Goal: Communication & Community: Answer question/provide support

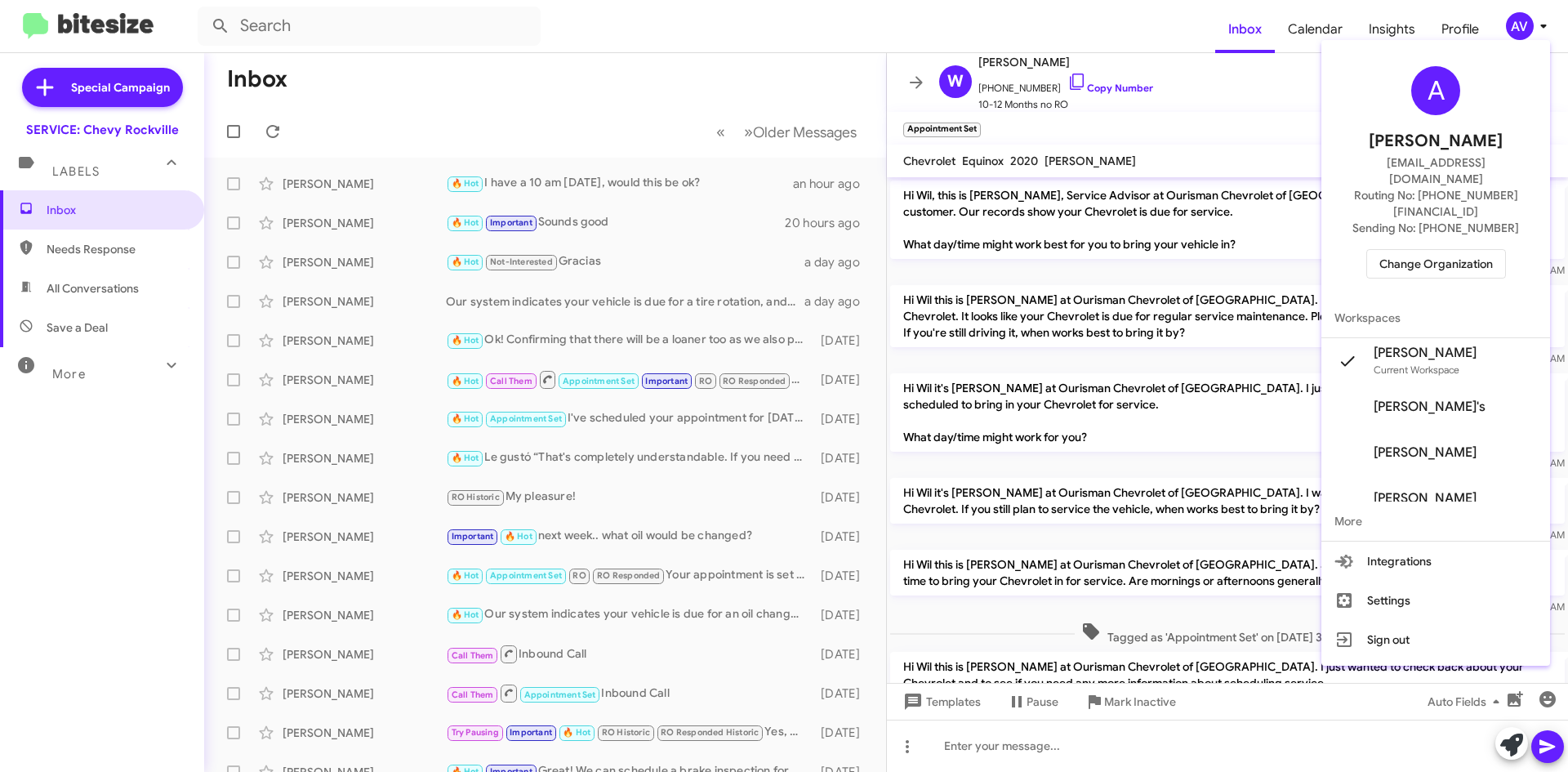
scroll to position [278, 0]
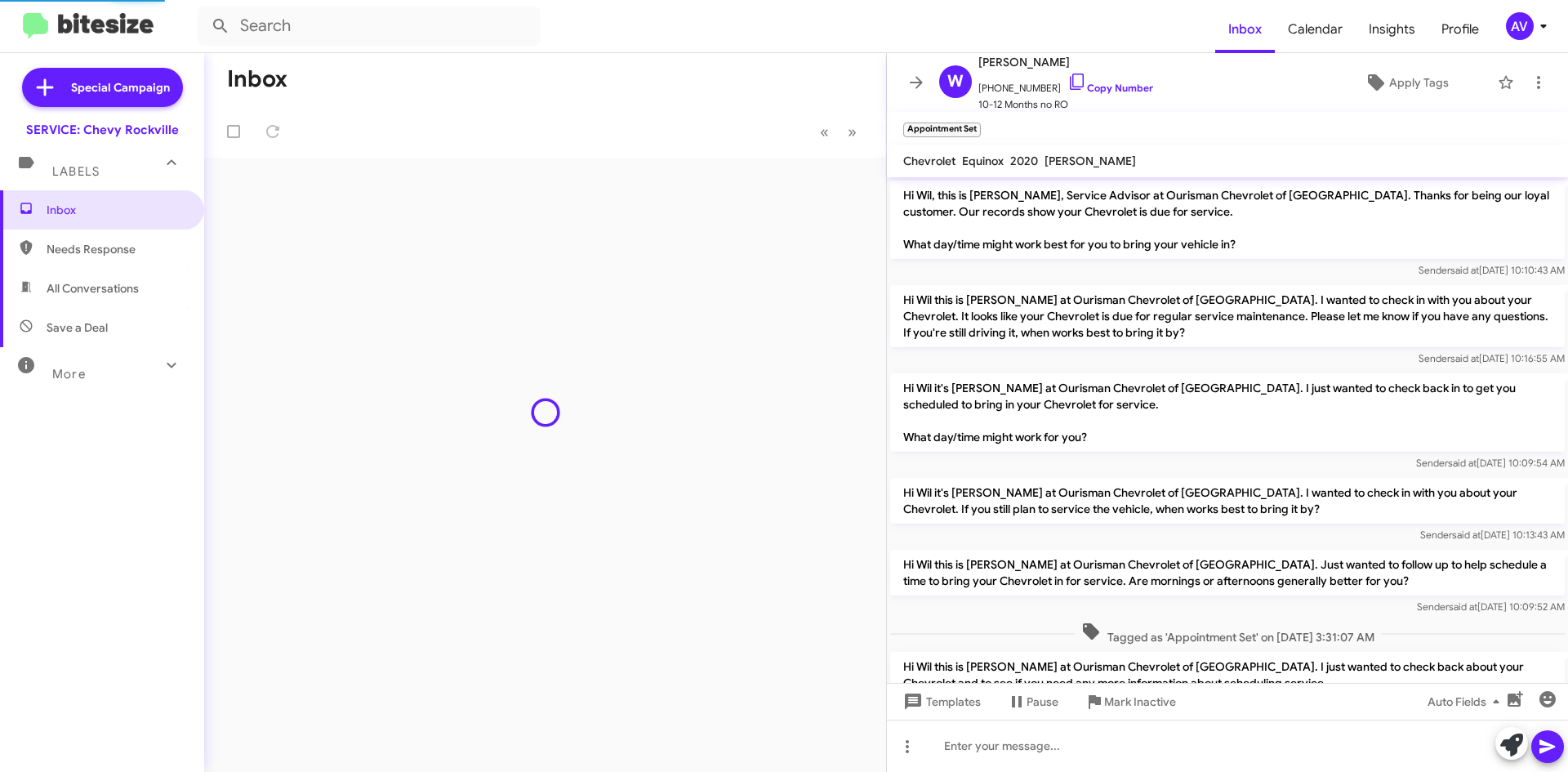
scroll to position [245, 0]
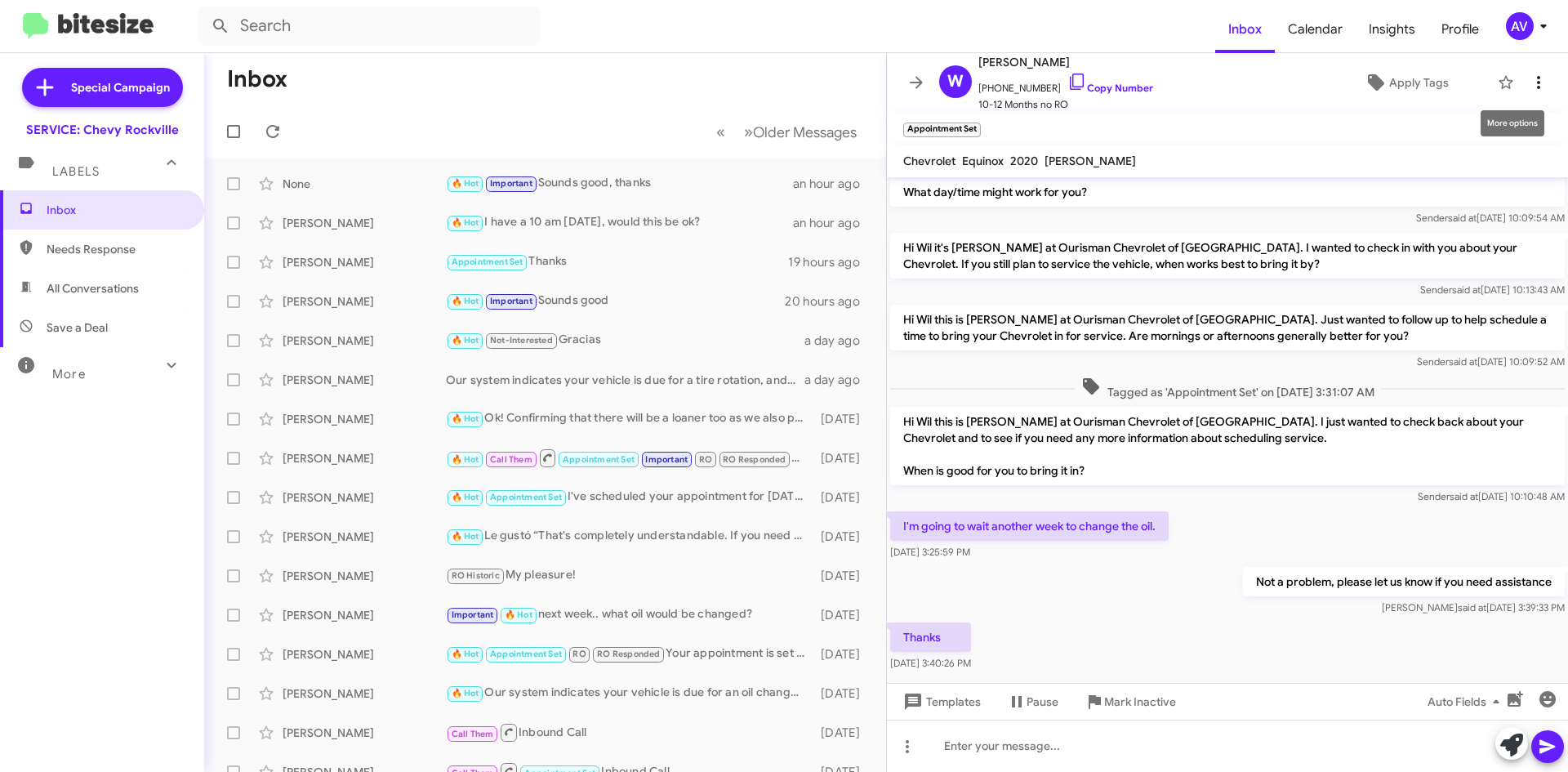
click at [1530, 93] on button at bounding box center [1539, 82] width 33 height 33
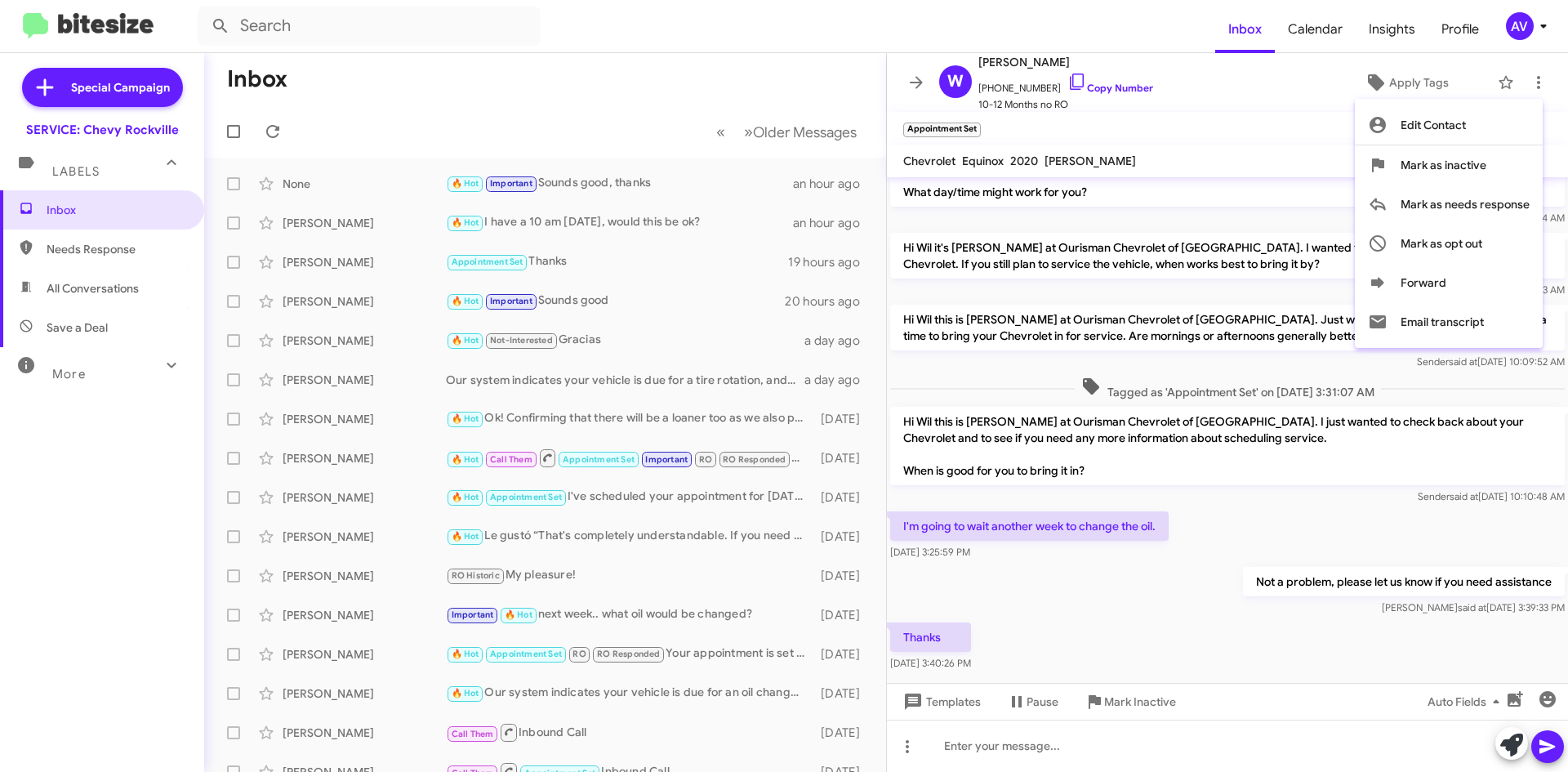
click at [1523, 9] on div at bounding box center [784, 386] width 1568 height 772
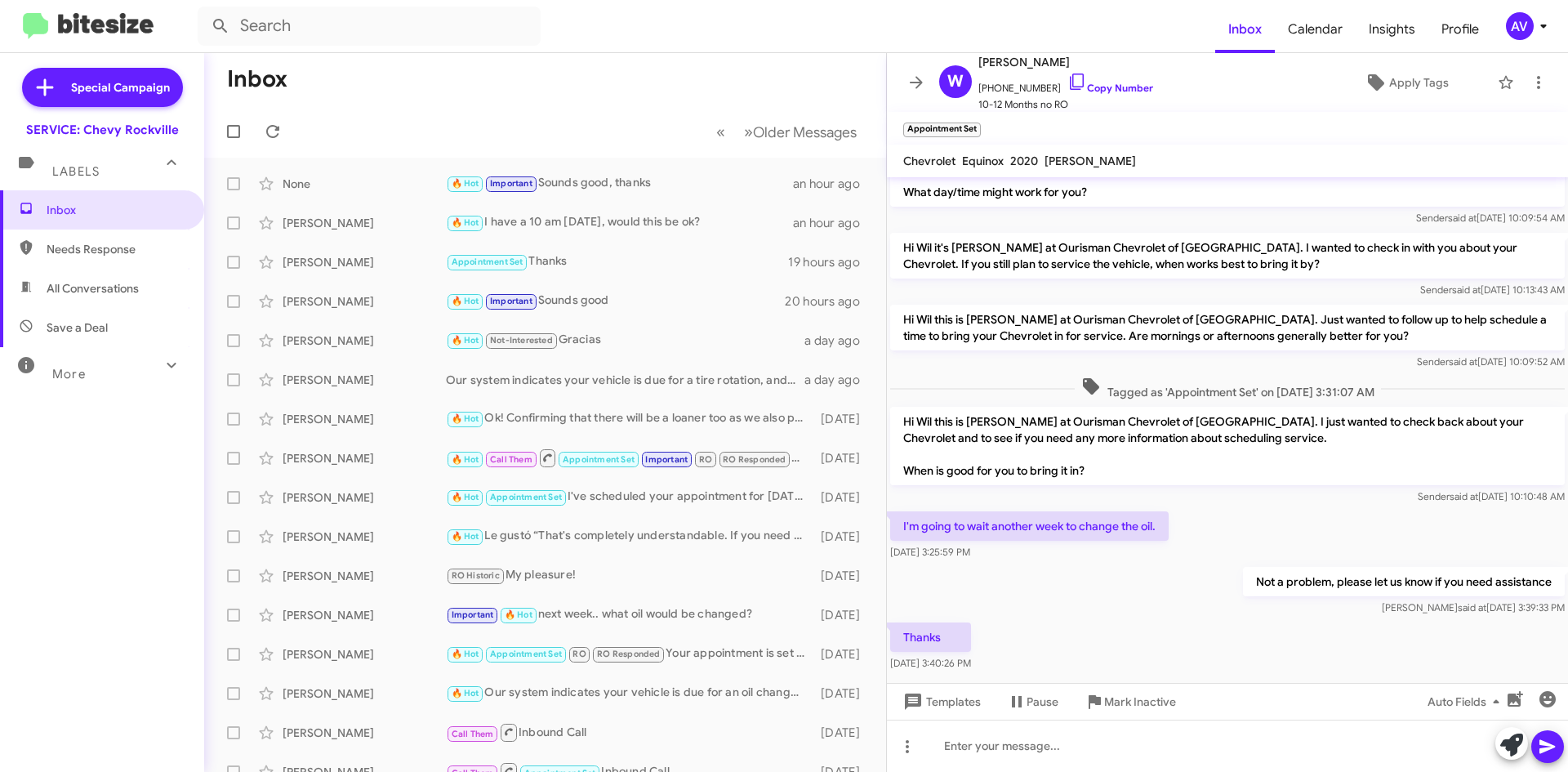
click at [1520, 19] on div "AV" at bounding box center [1520, 26] width 27 height 27
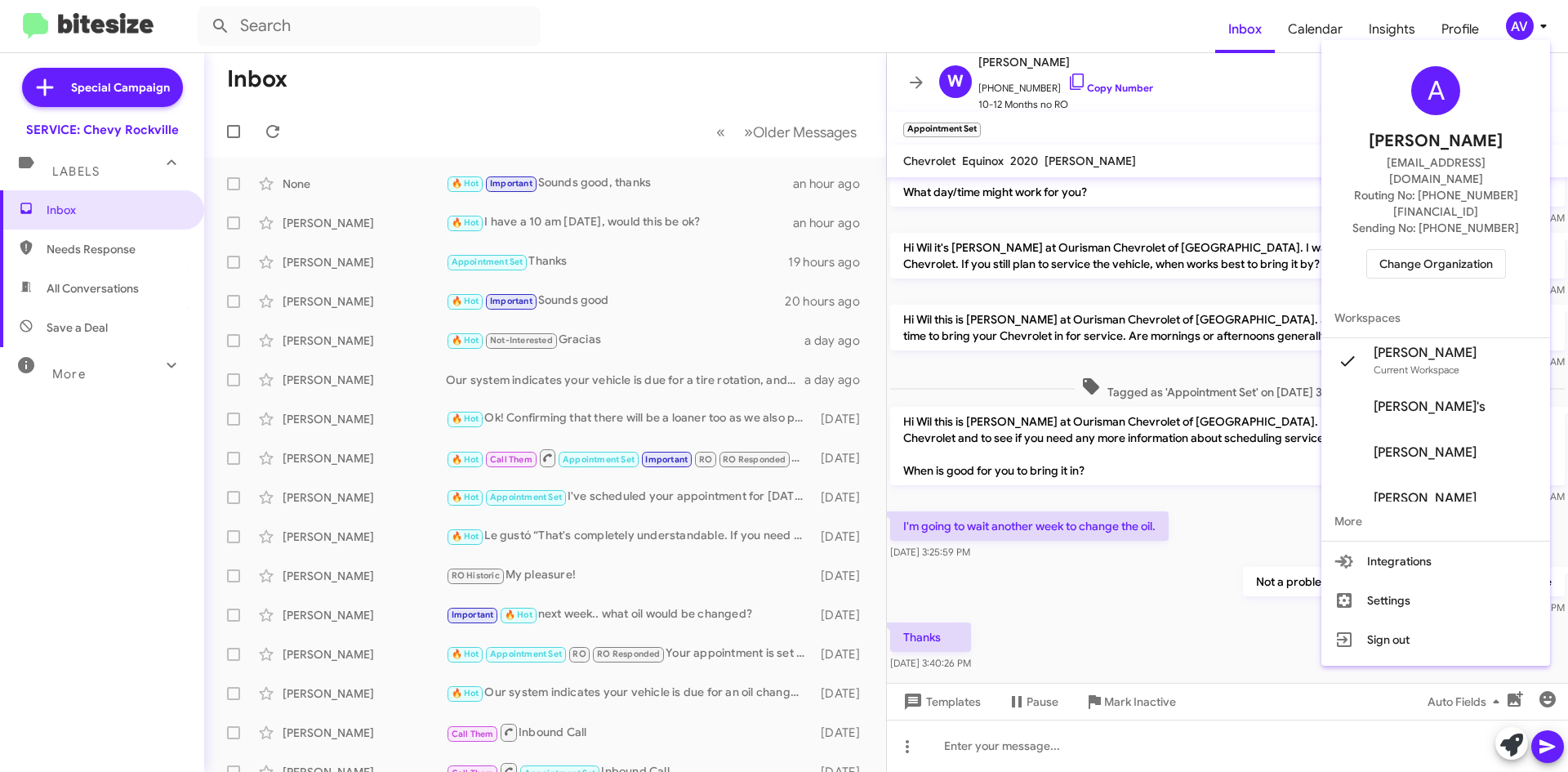
click at [1431, 250] on span "Change Organization" at bounding box center [1436, 263] width 113 height 27
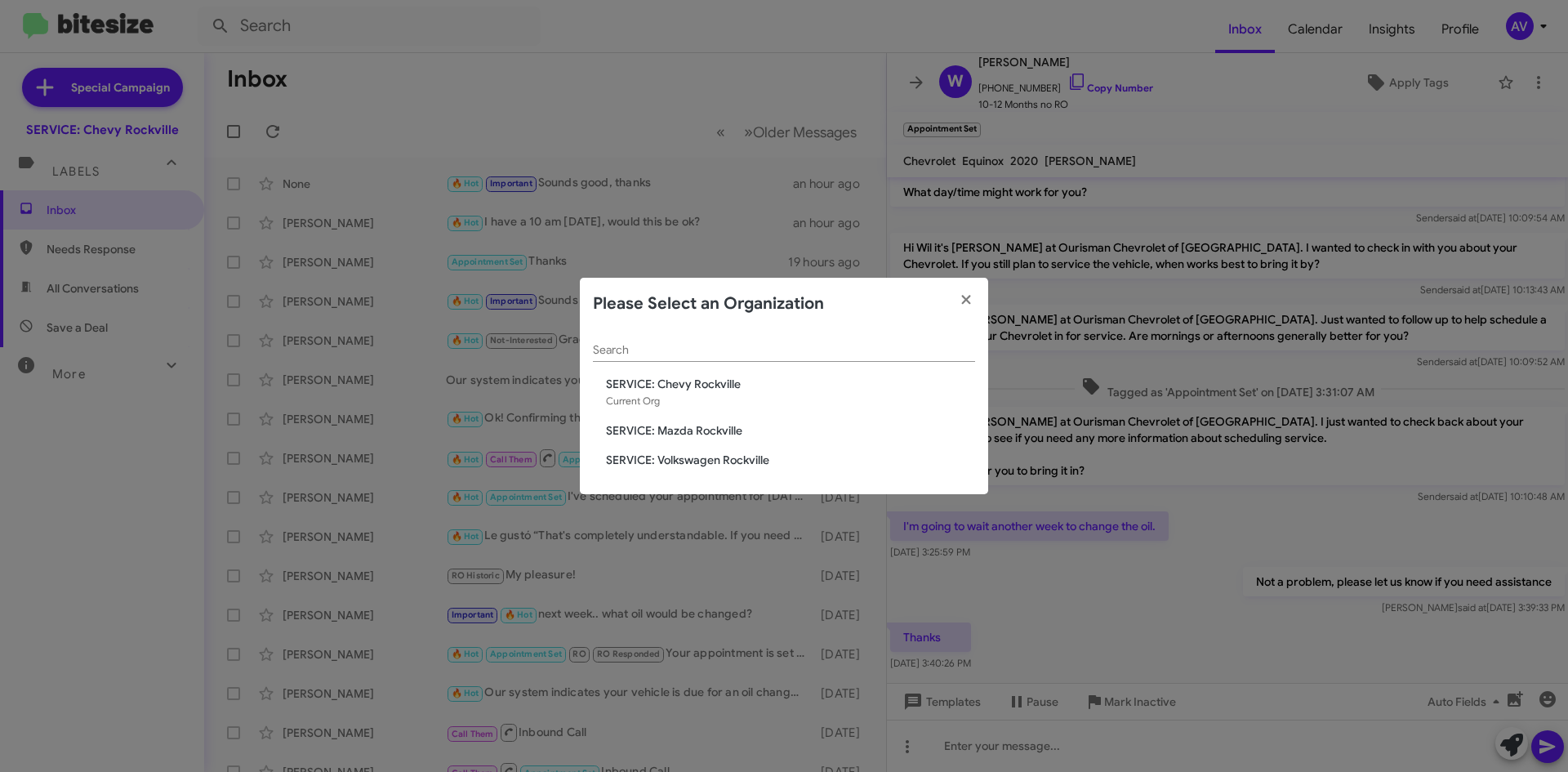
click at [757, 431] on span "SERVICE: Mazda Rockville" at bounding box center [791, 430] width 369 height 16
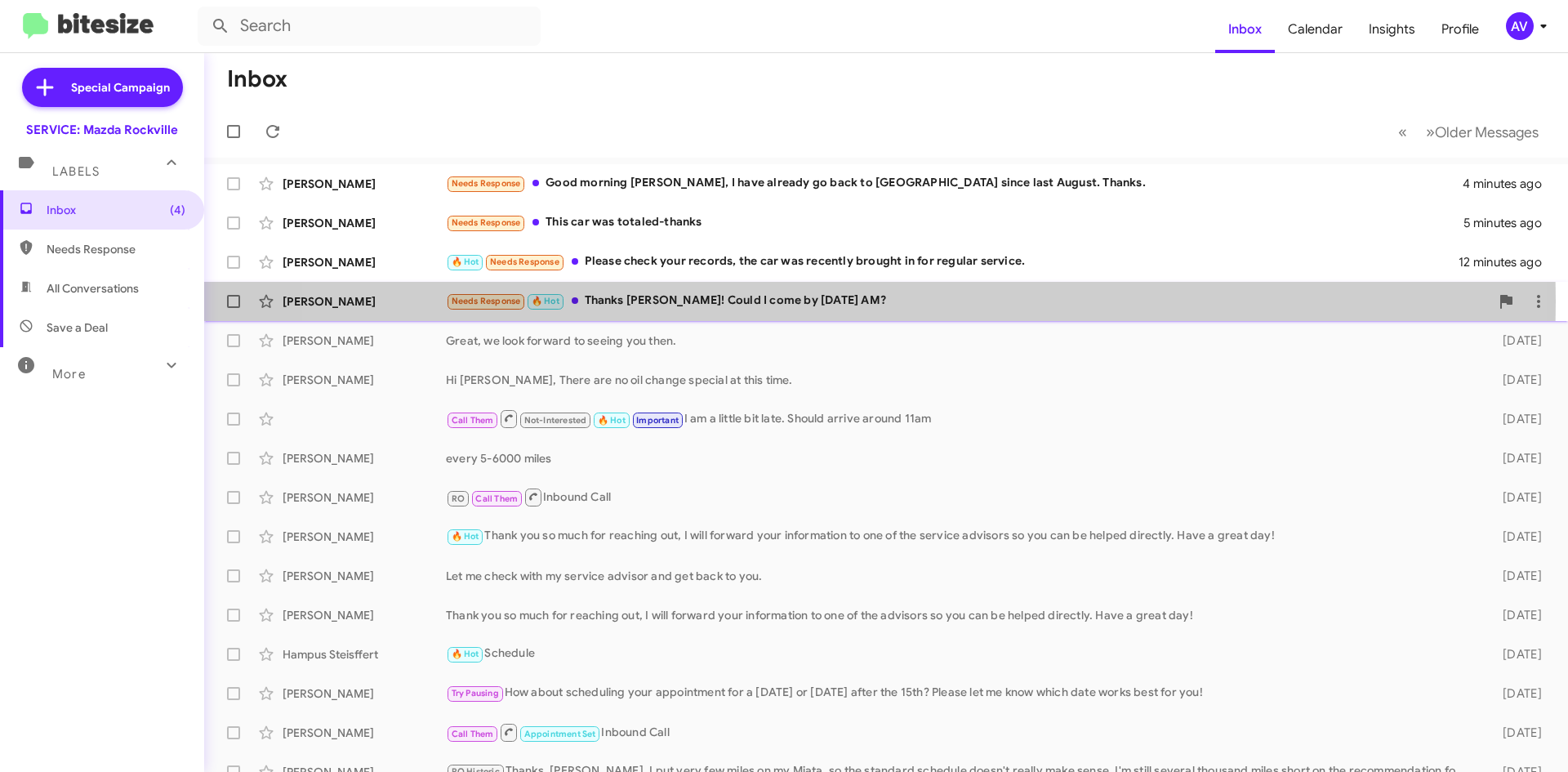
click at [825, 301] on div "Needs Response 🔥 Hot Thanks [PERSON_NAME]! Could I come by [DATE] AM?" at bounding box center [968, 301] width 1044 height 19
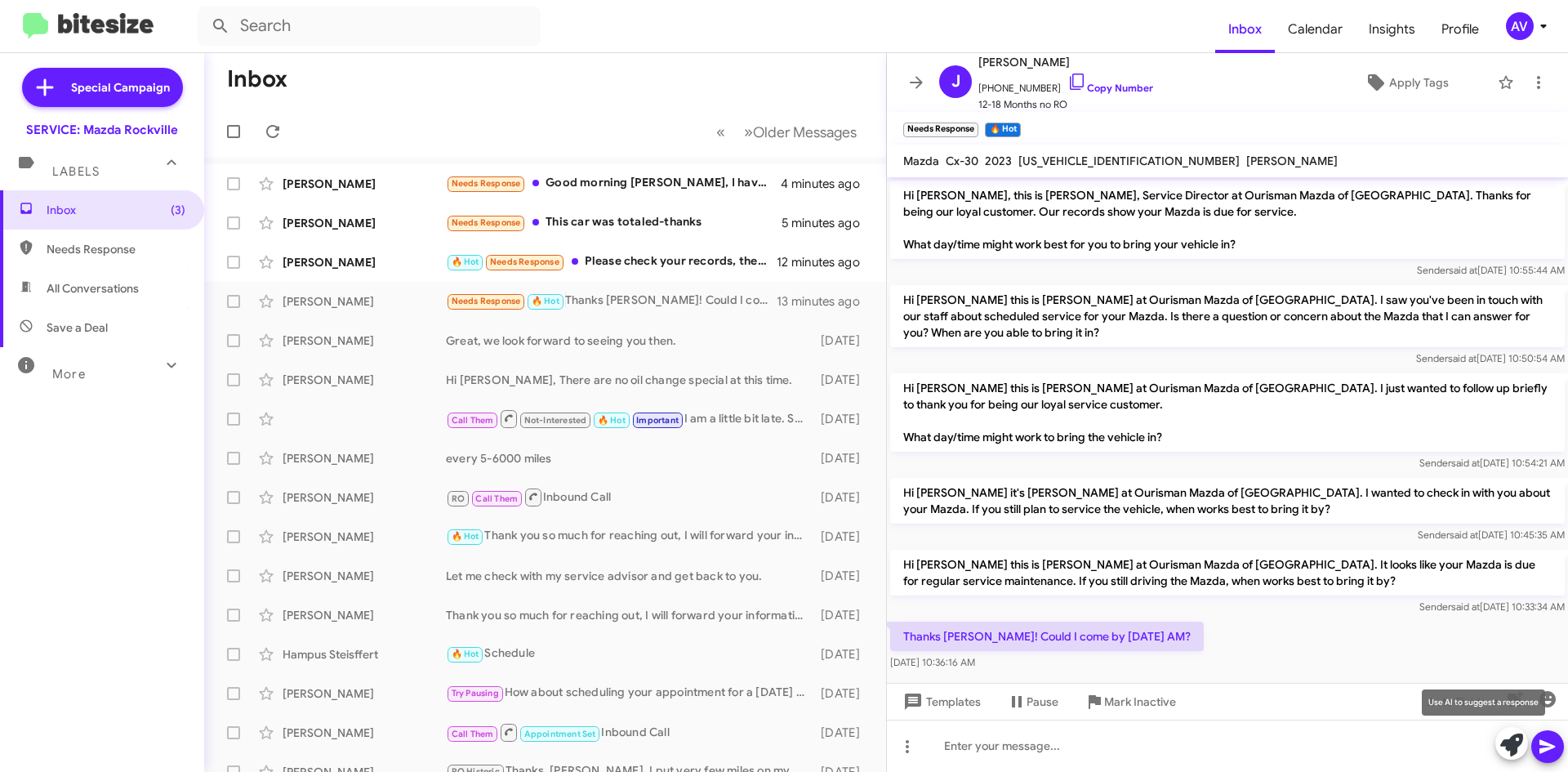
click at [1507, 751] on icon at bounding box center [1511, 745] width 23 height 23
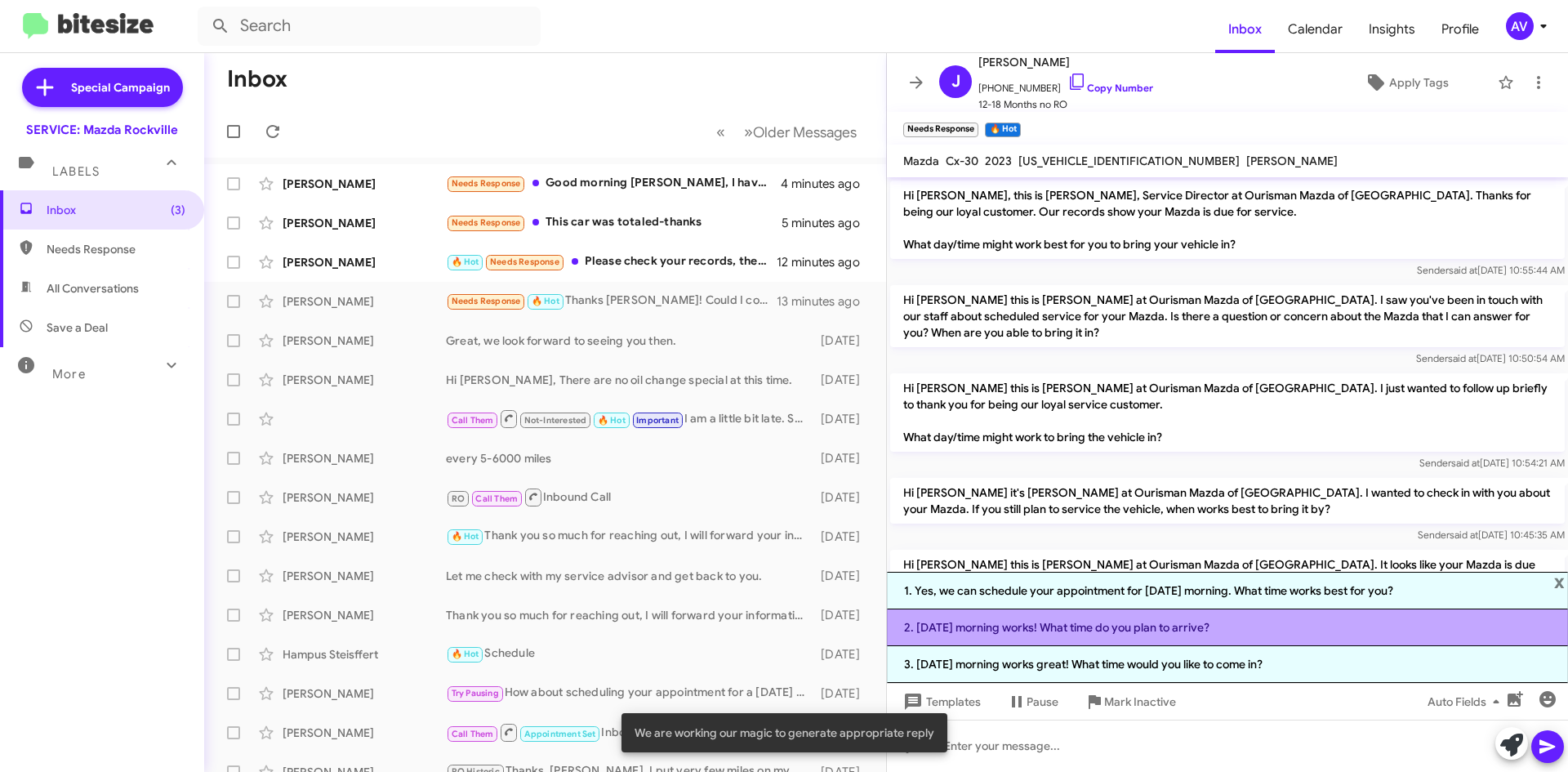
click at [1181, 631] on li "2. [DATE] morning works! What time do you plan to arrive?" at bounding box center [1227, 627] width 681 height 37
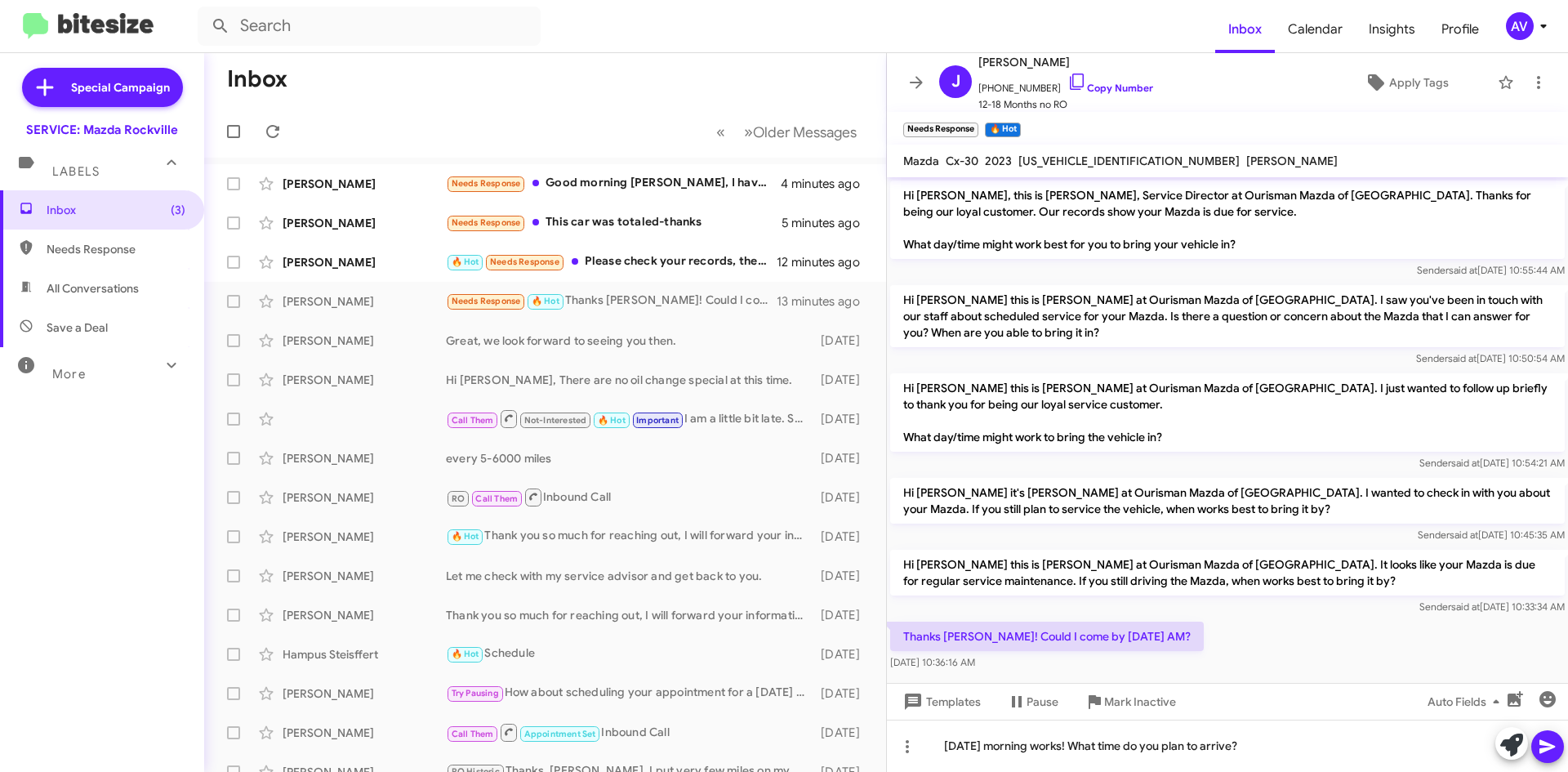
click at [1556, 749] on icon at bounding box center [1547, 746] width 20 height 20
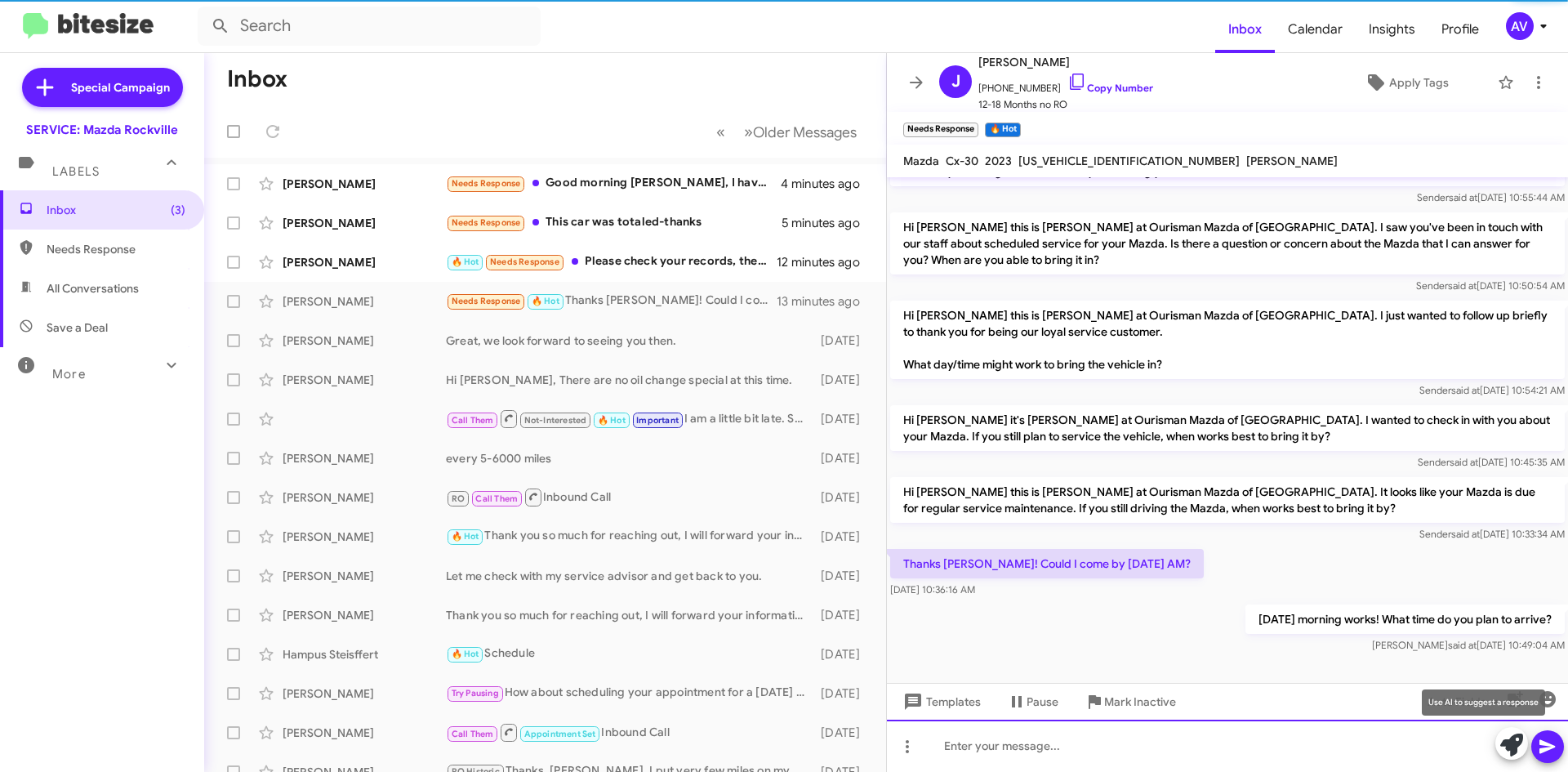
scroll to position [75, 0]
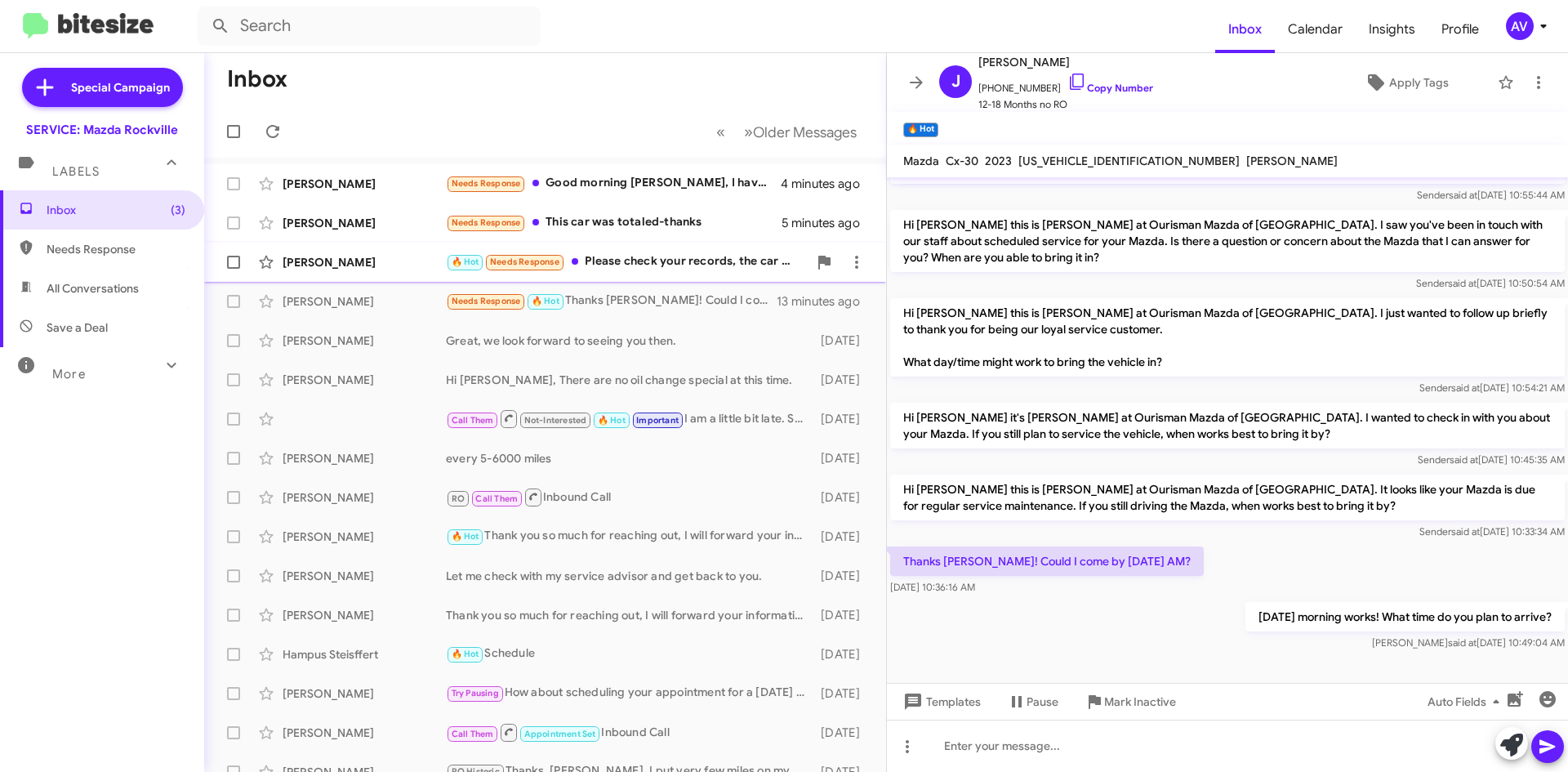
click at [725, 269] on div "🔥 Hot Needs Response Please check your records, the car was recently brought in…" at bounding box center [627, 262] width 362 height 19
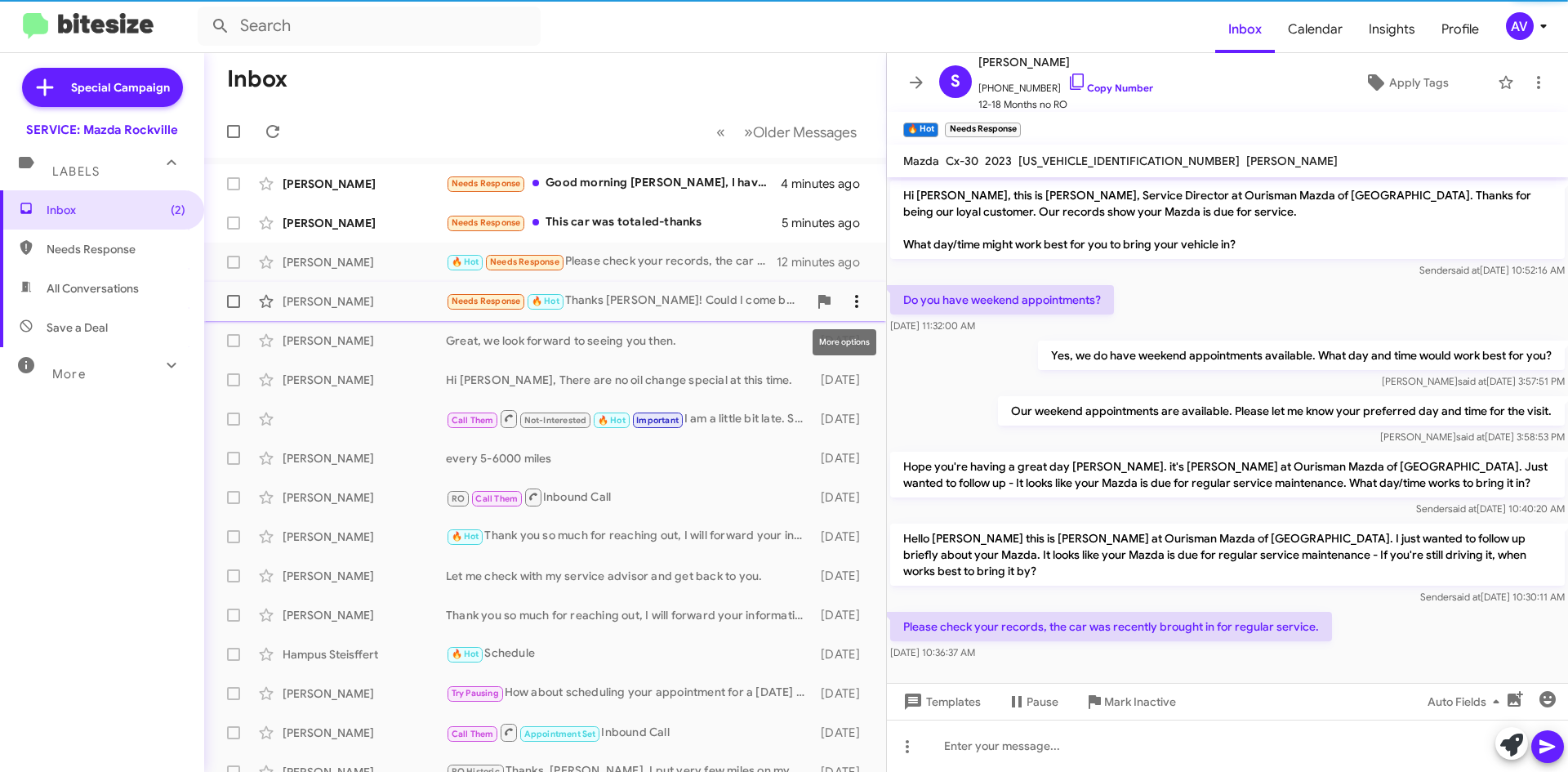
click at [847, 292] on icon at bounding box center [856, 301] width 20 height 20
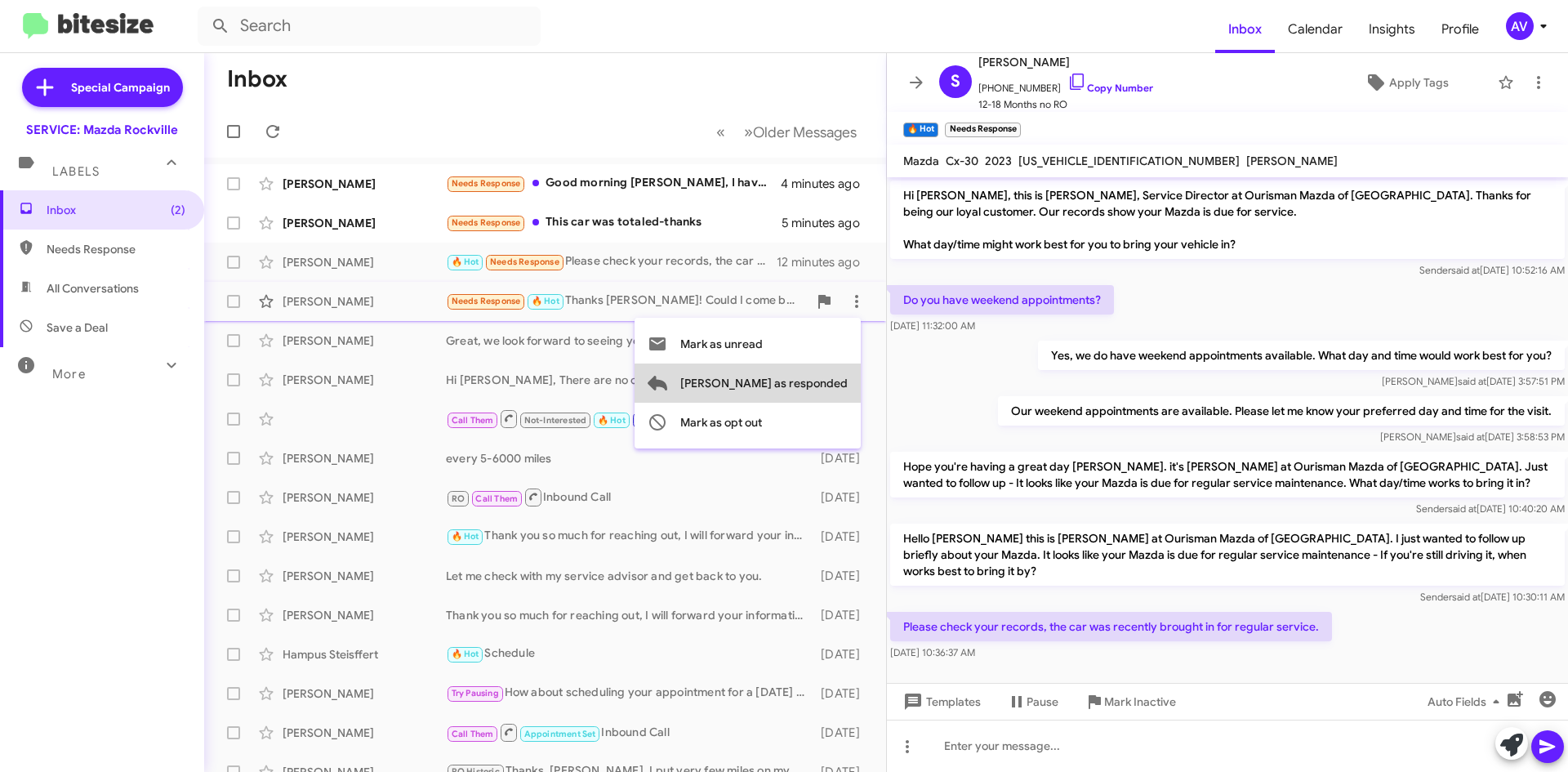
click at [820, 375] on span "[PERSON_NAME] as responded" at bounding box center [763, 383] width 167 height 39
